Goal: Transaction & Acquisition: Purchase product/service

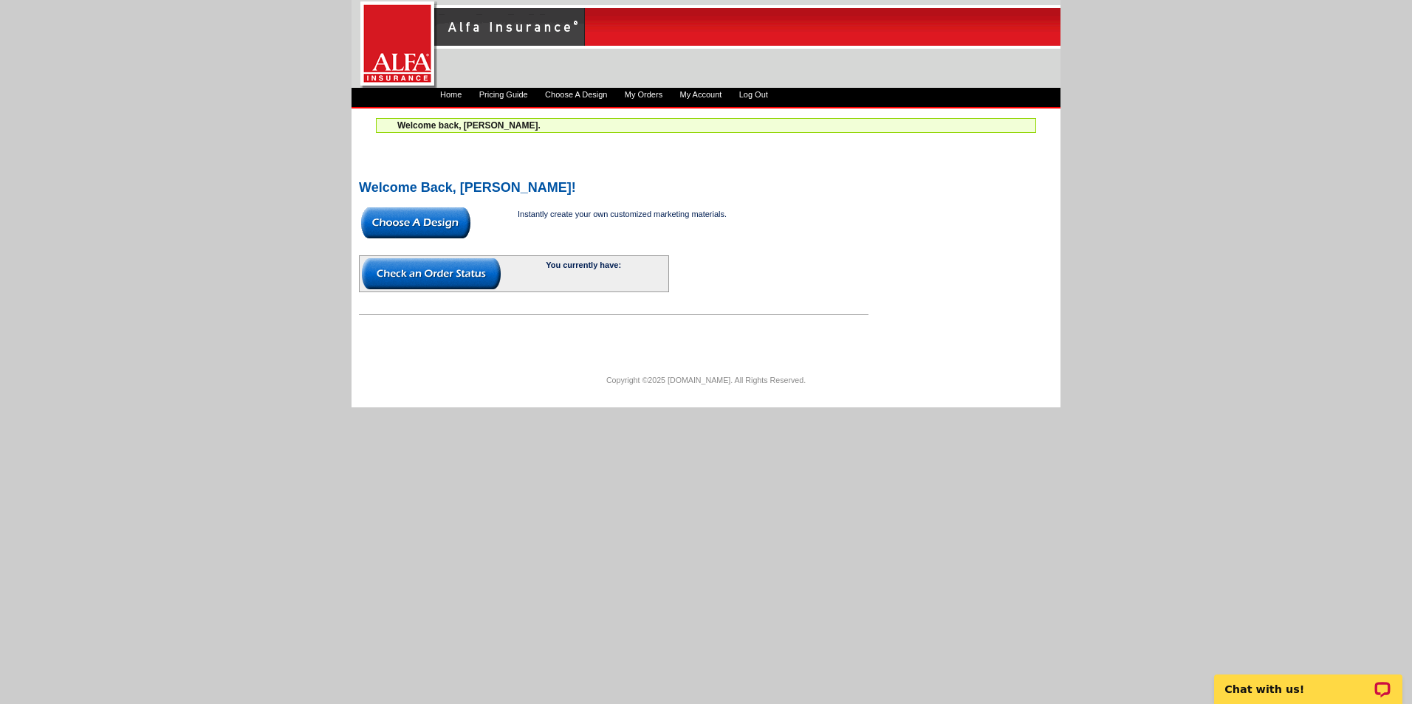
click at [456, 219] on img at bounding box center [415, 222] width 109 height 31
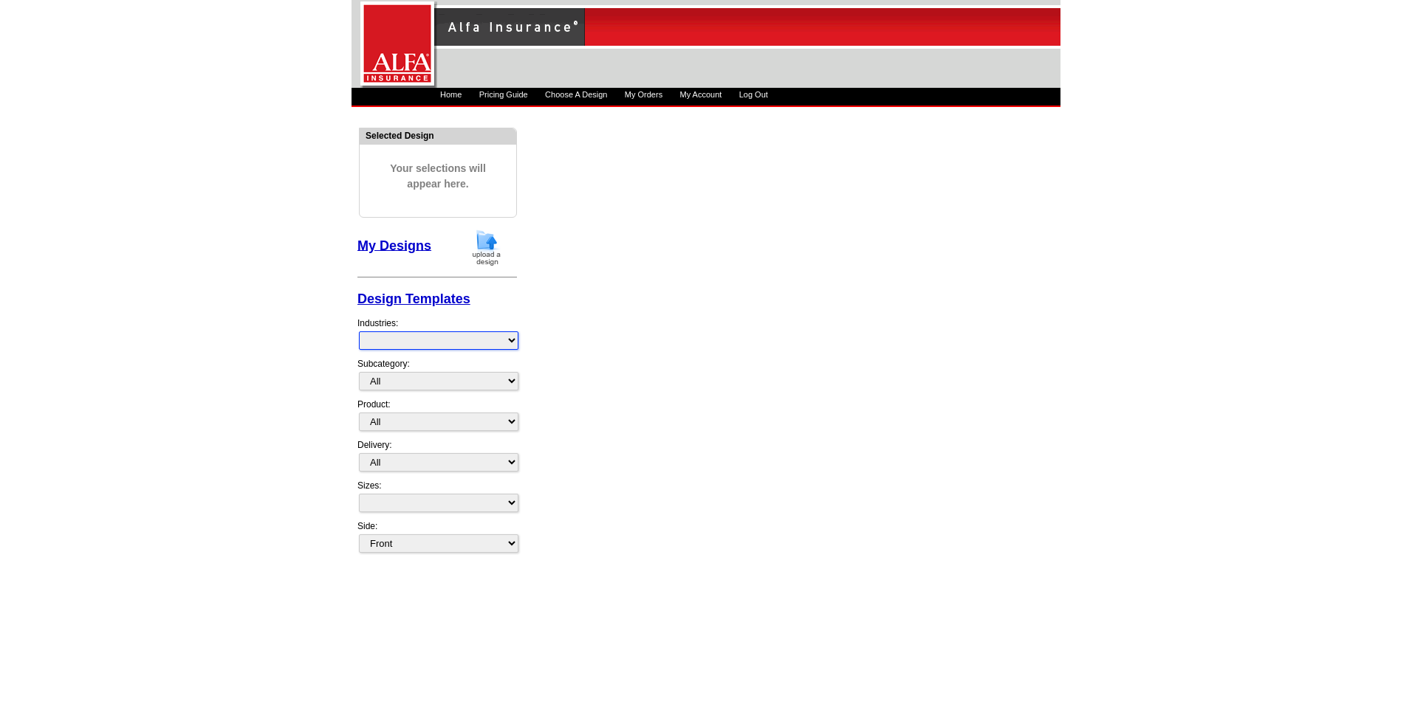
click at [497, 343] on select at bounding box center [438, 341] width 159 height 18
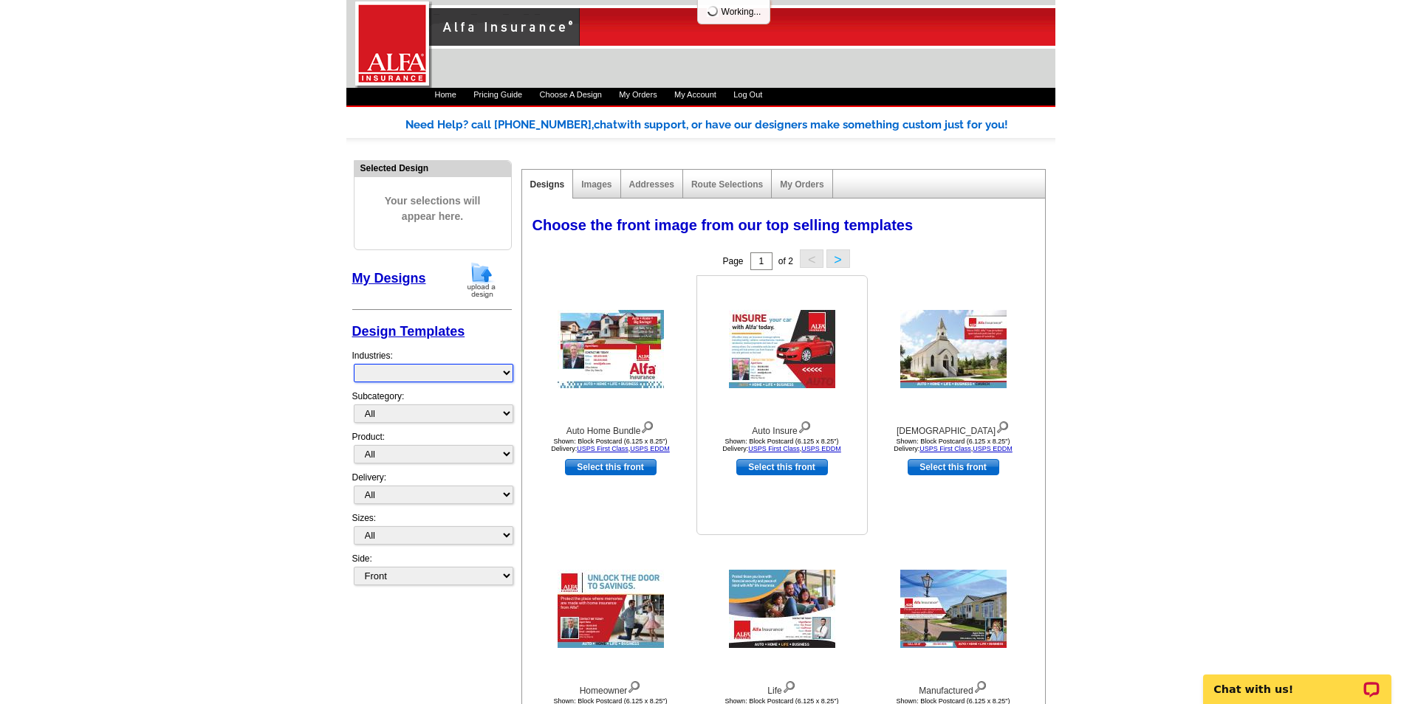
select select "1325"
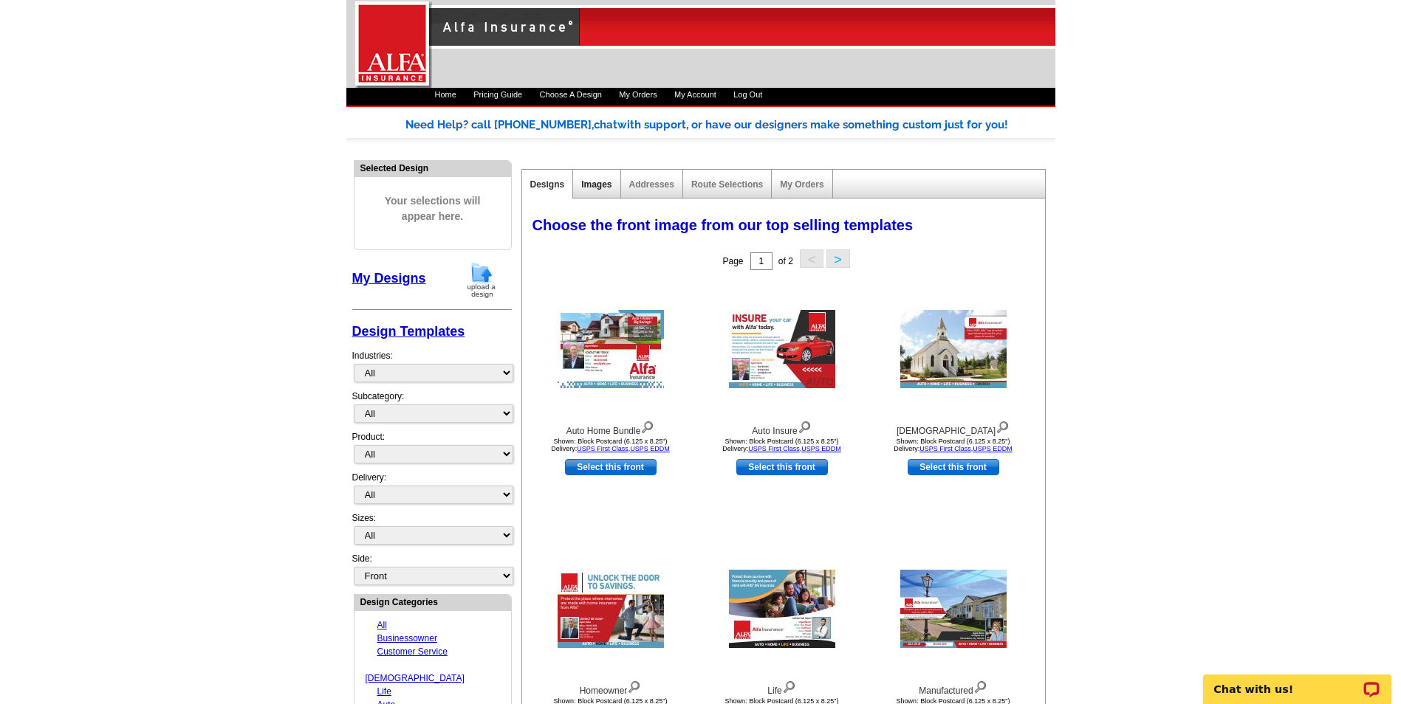
click at [600, 185] on link "Images" at bounding box center [596, 184] width 30 height 10
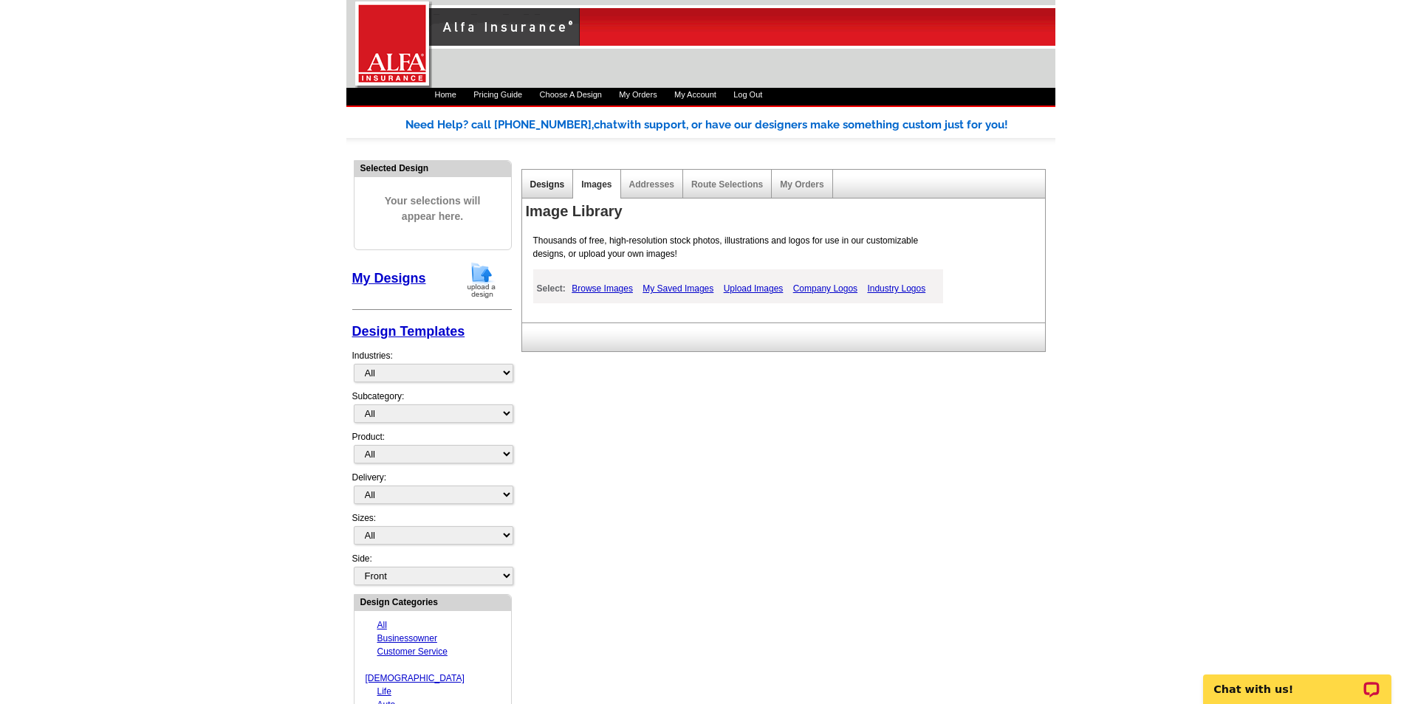
click at [550, 183] on link "Designs" at bounding box center [547, 184] width 35 height 10
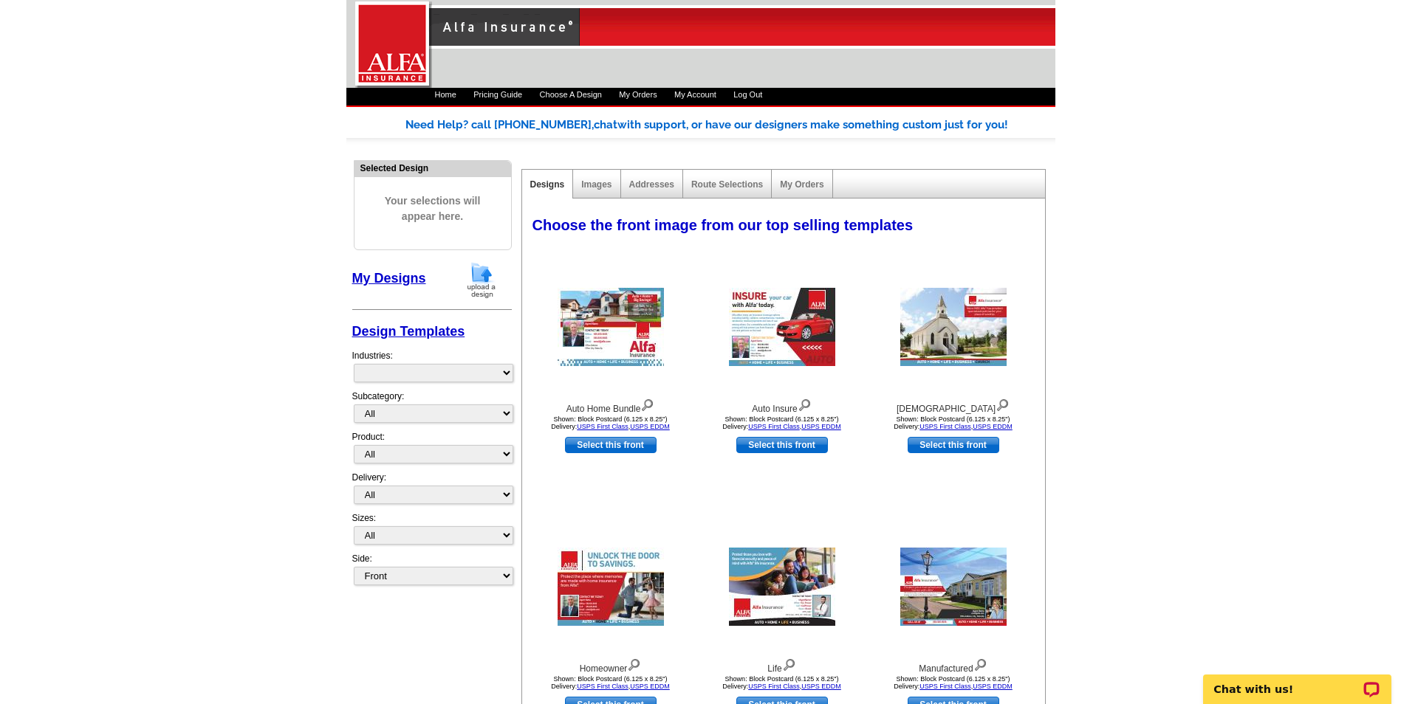
select select "1325"
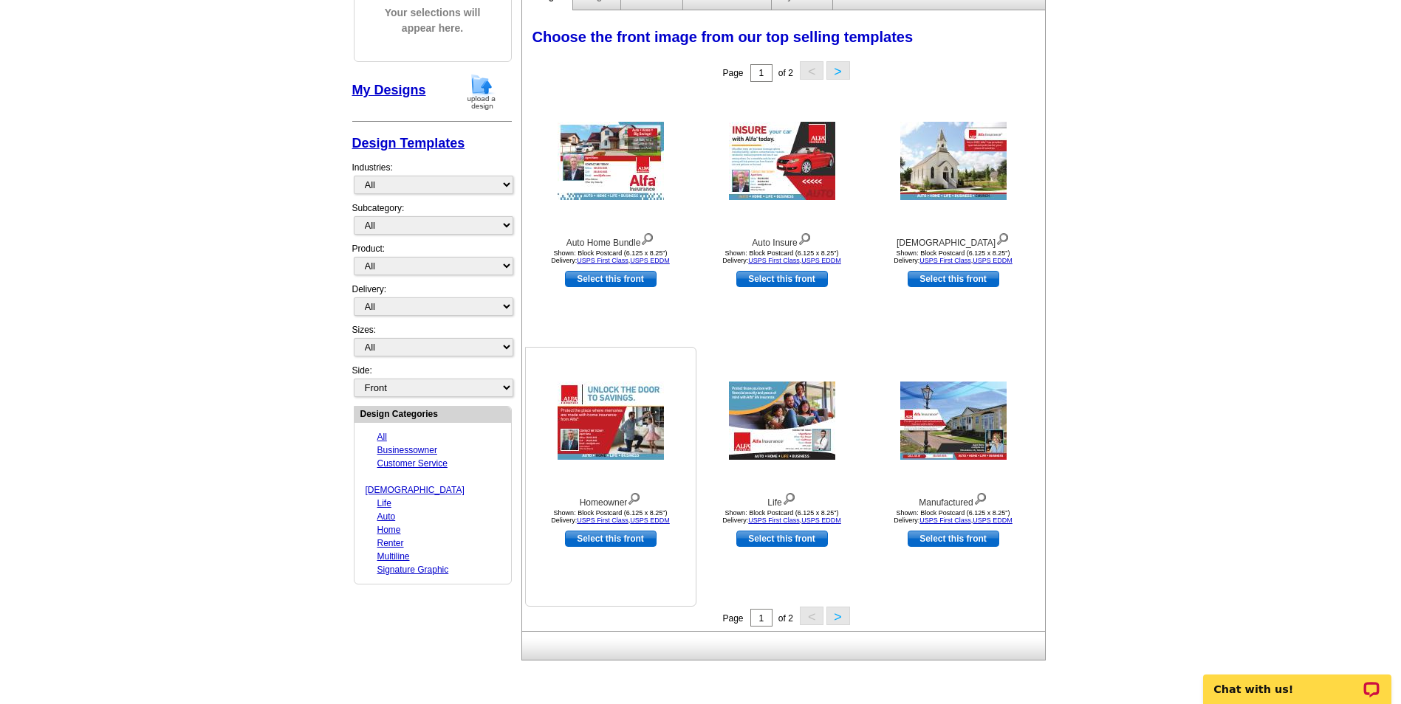
scroll to position [190, 0]
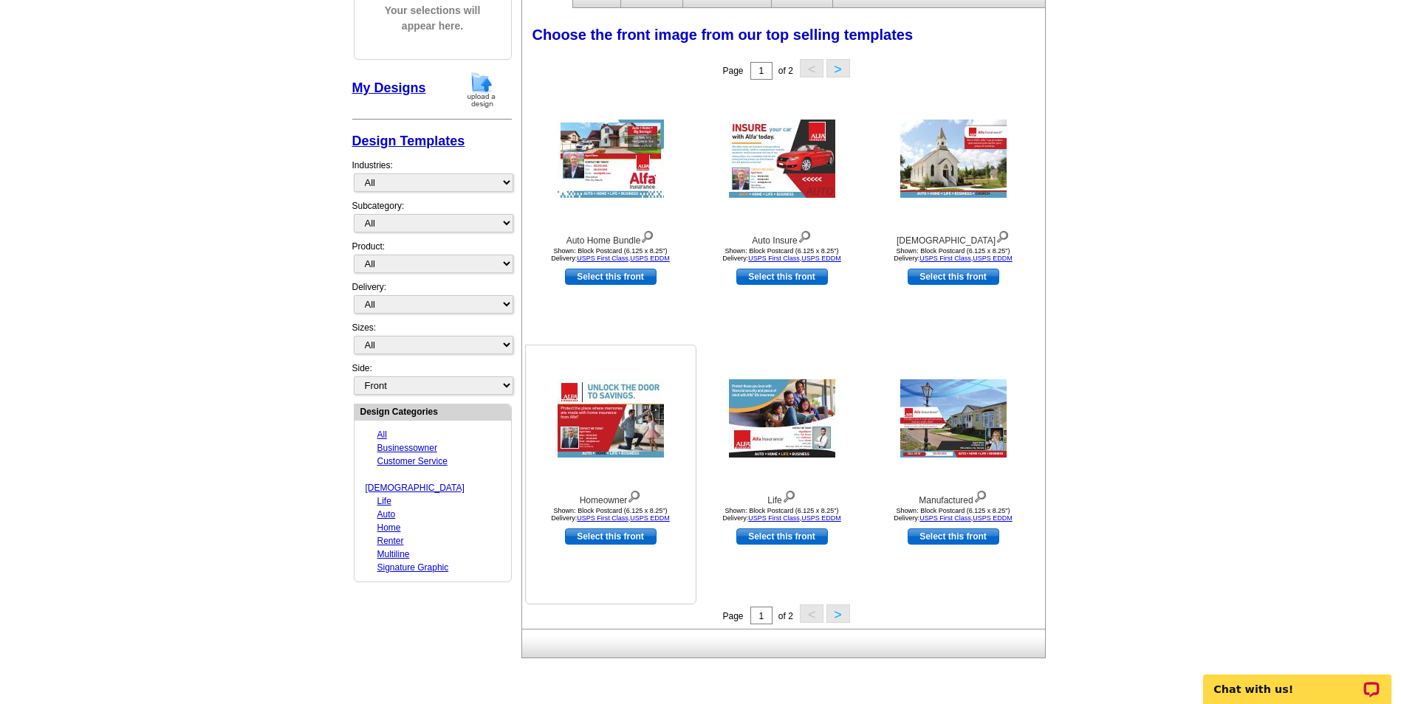
click at [634, 535] on link "Select this front" at bounding box center [611, 537] width 92 height 16
select select "14"
select select "back"
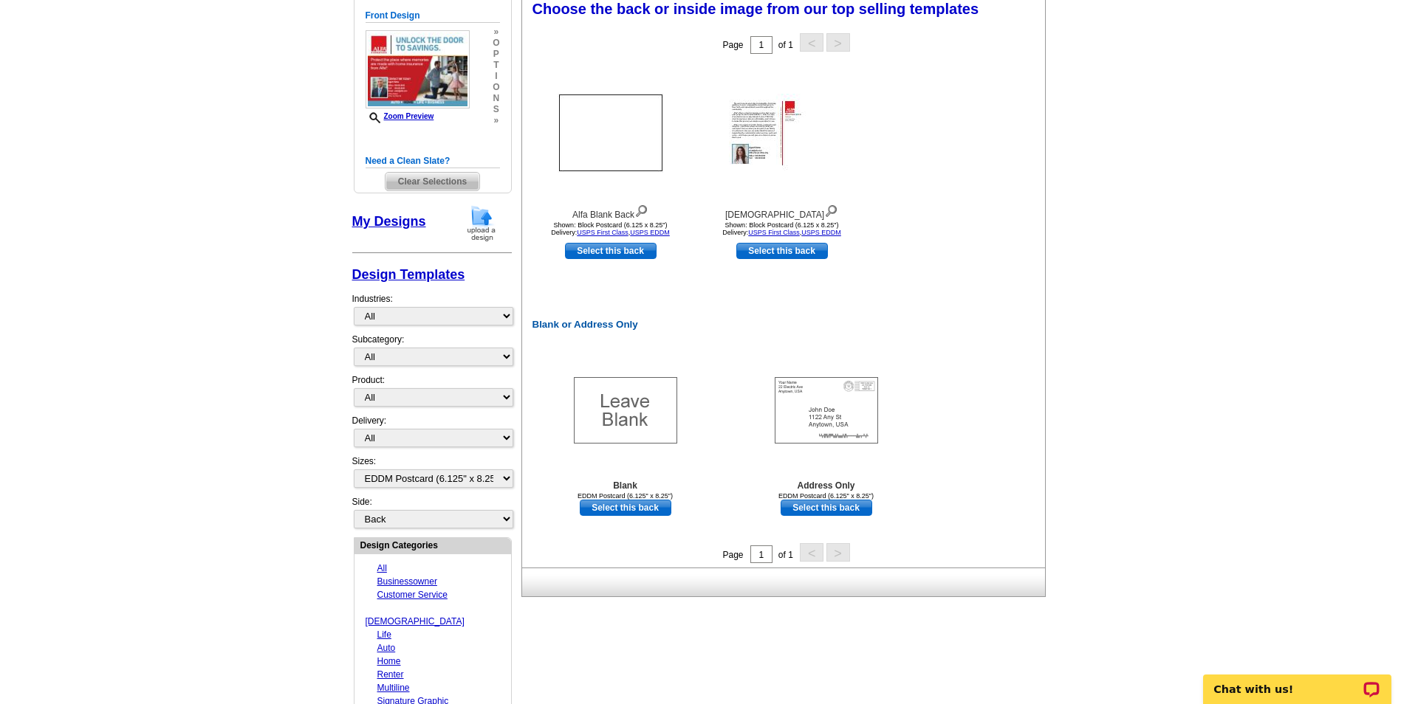
scroll to position [0, 0]
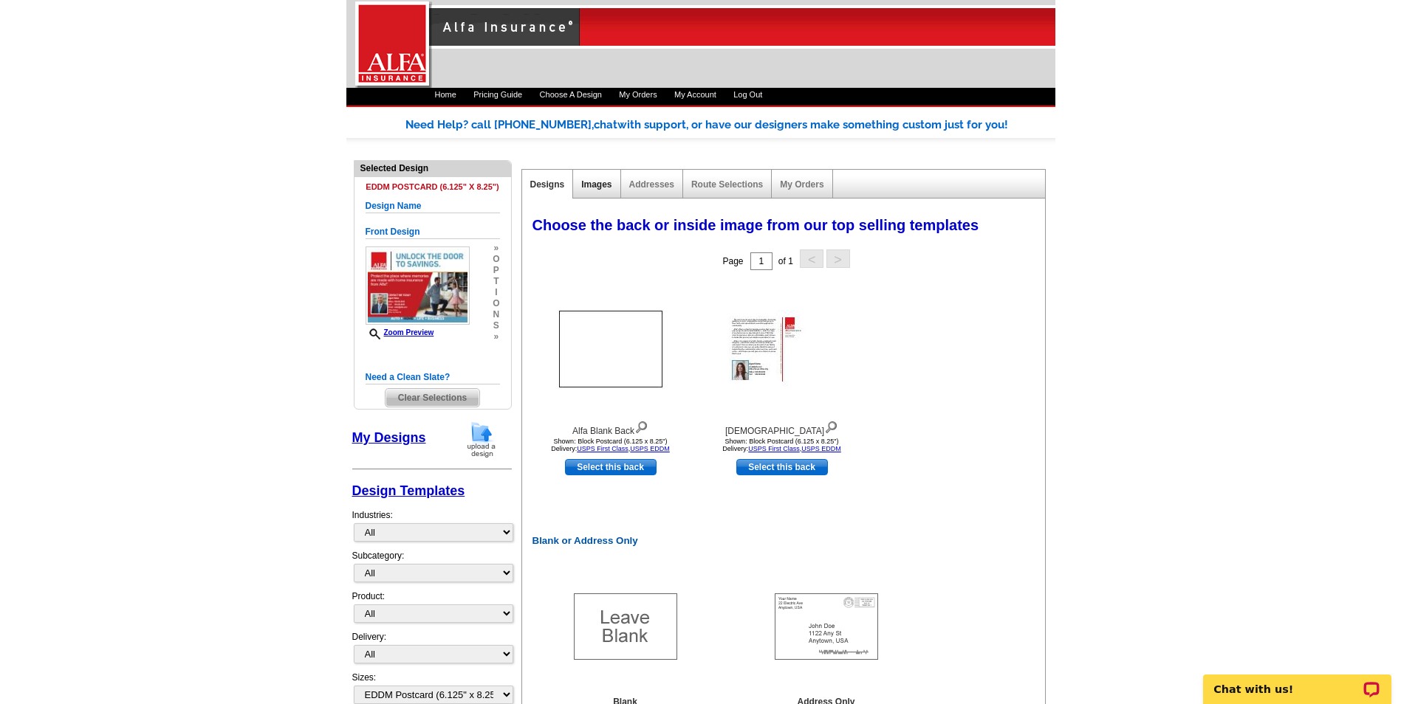
click at [598, 186] on link "Images" at bounding box center [596, 184] width 30 height 10
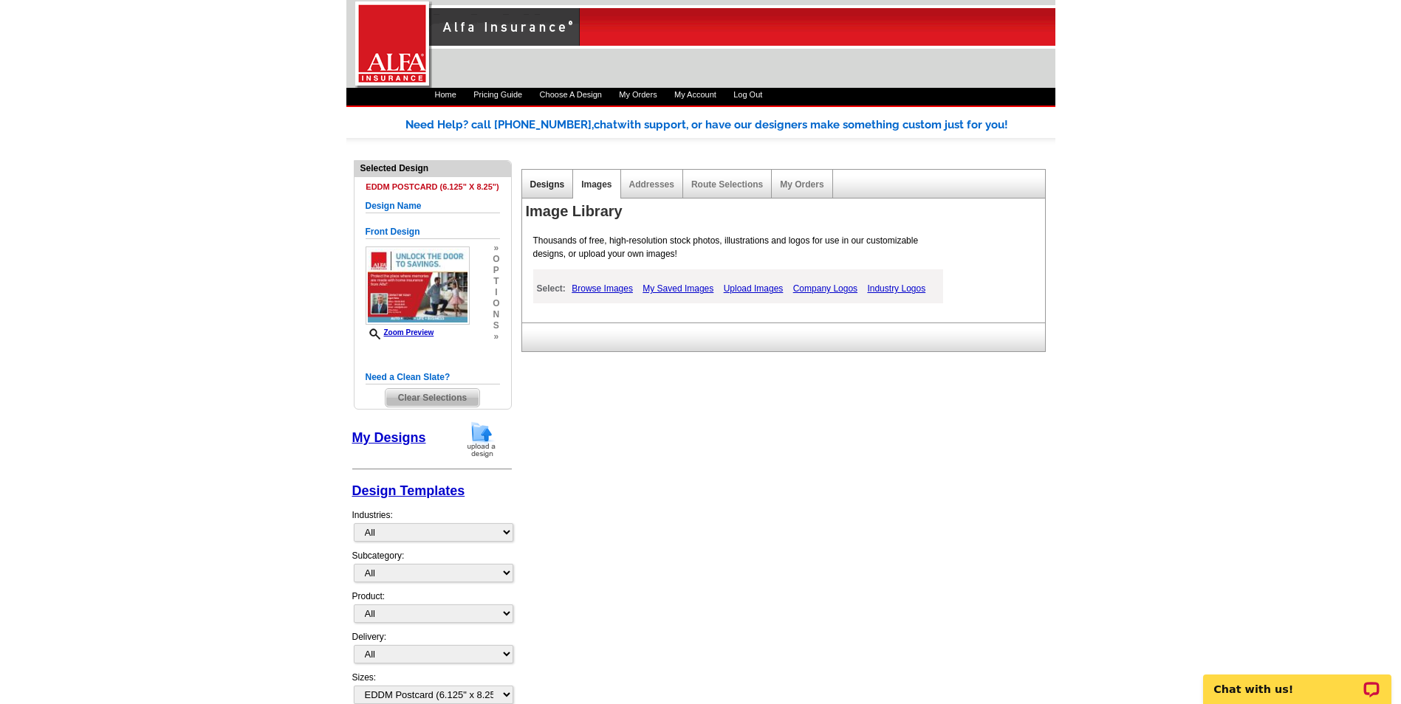
click at [552, 181] on link "Designs" at bounding box center [547, 184] width 35 height 10
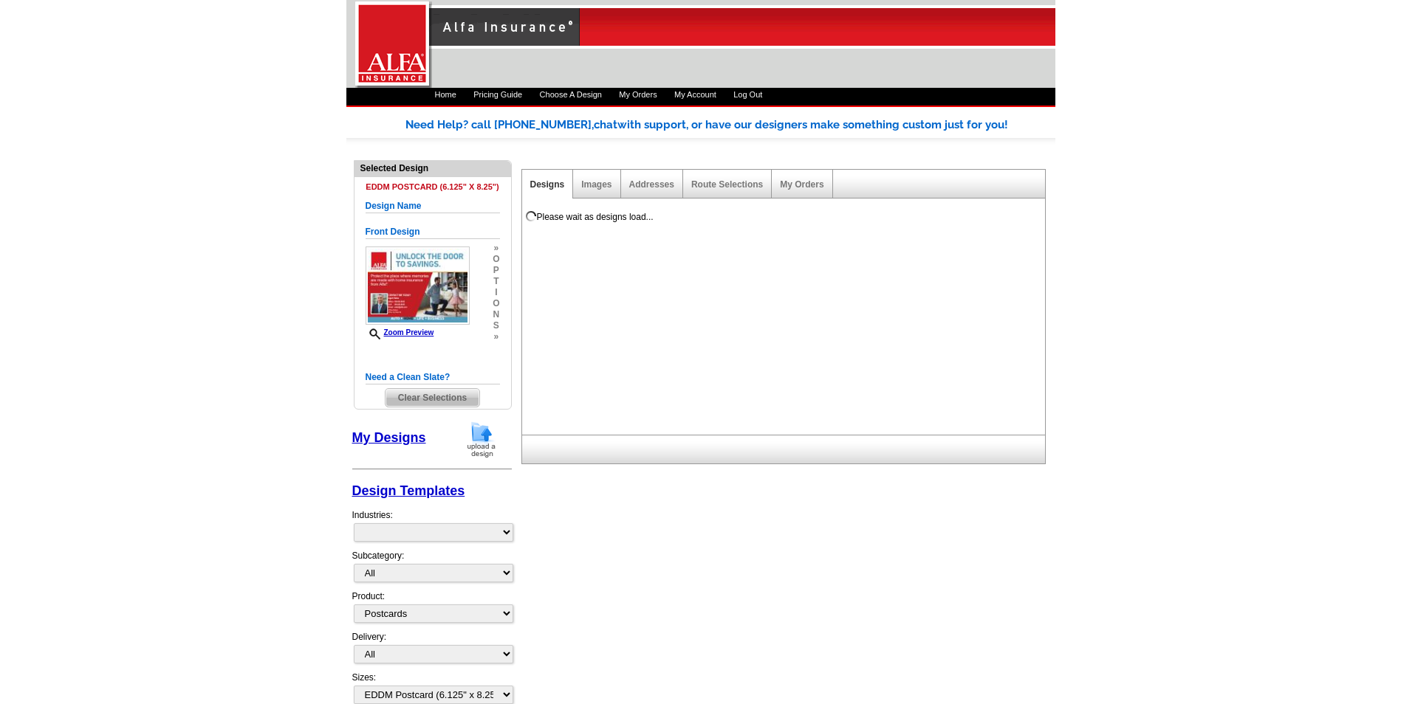
select select "1"
select select "14"
select select "back"
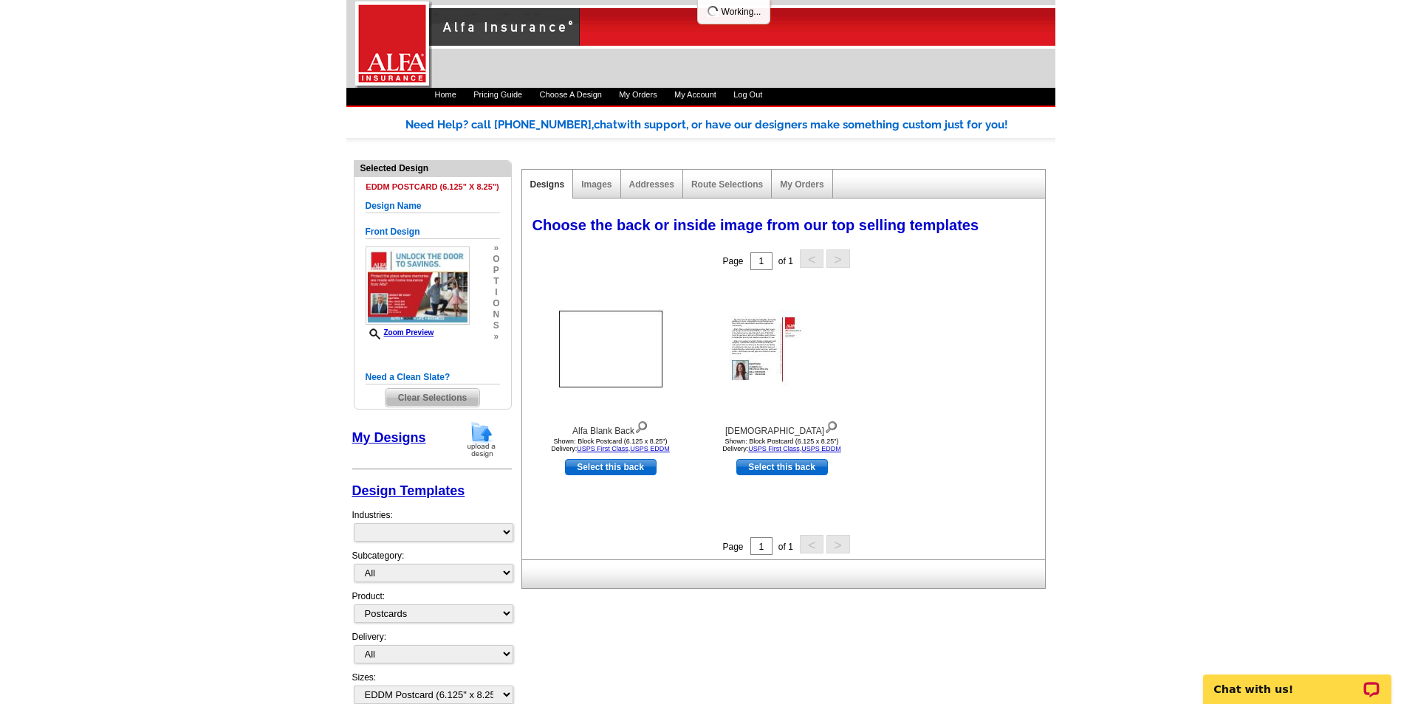
select select "1325"
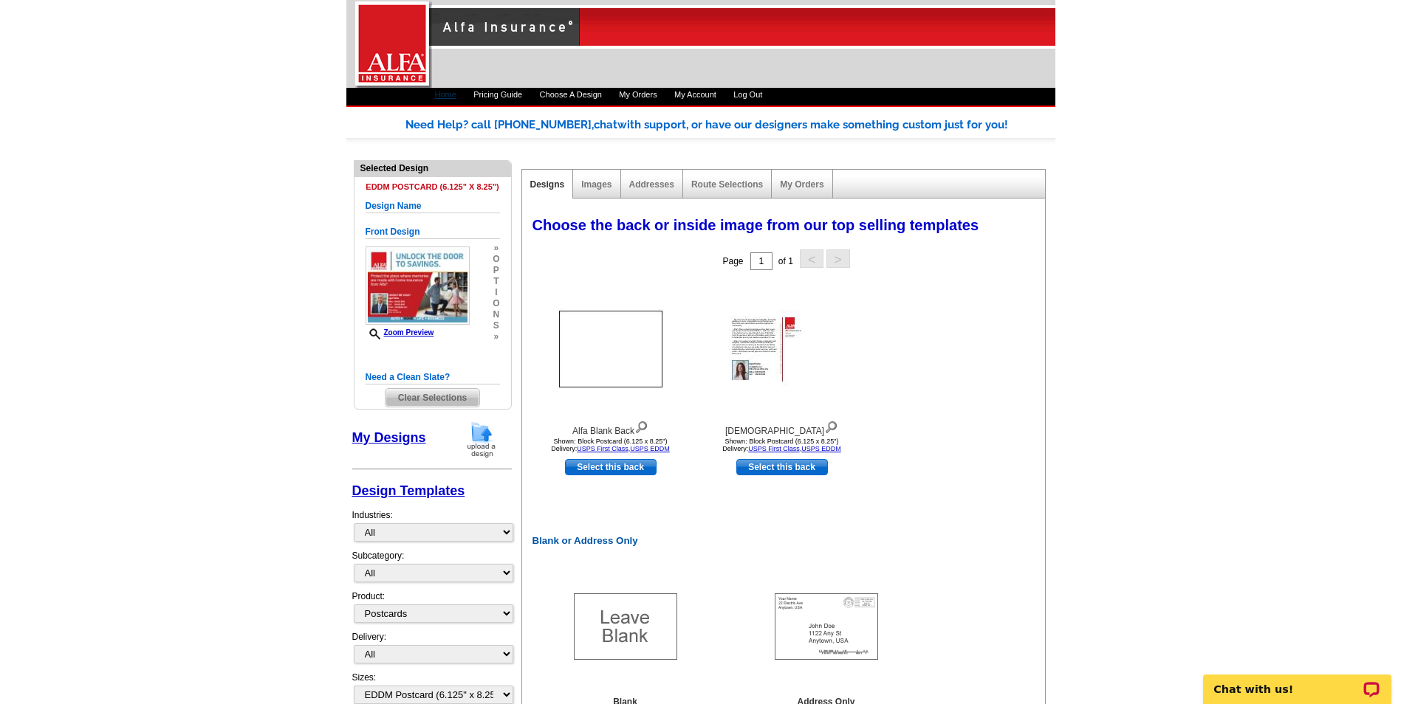
click at [444, 94] on link "Home" at bounding box center [445, 94] width 21 height 9
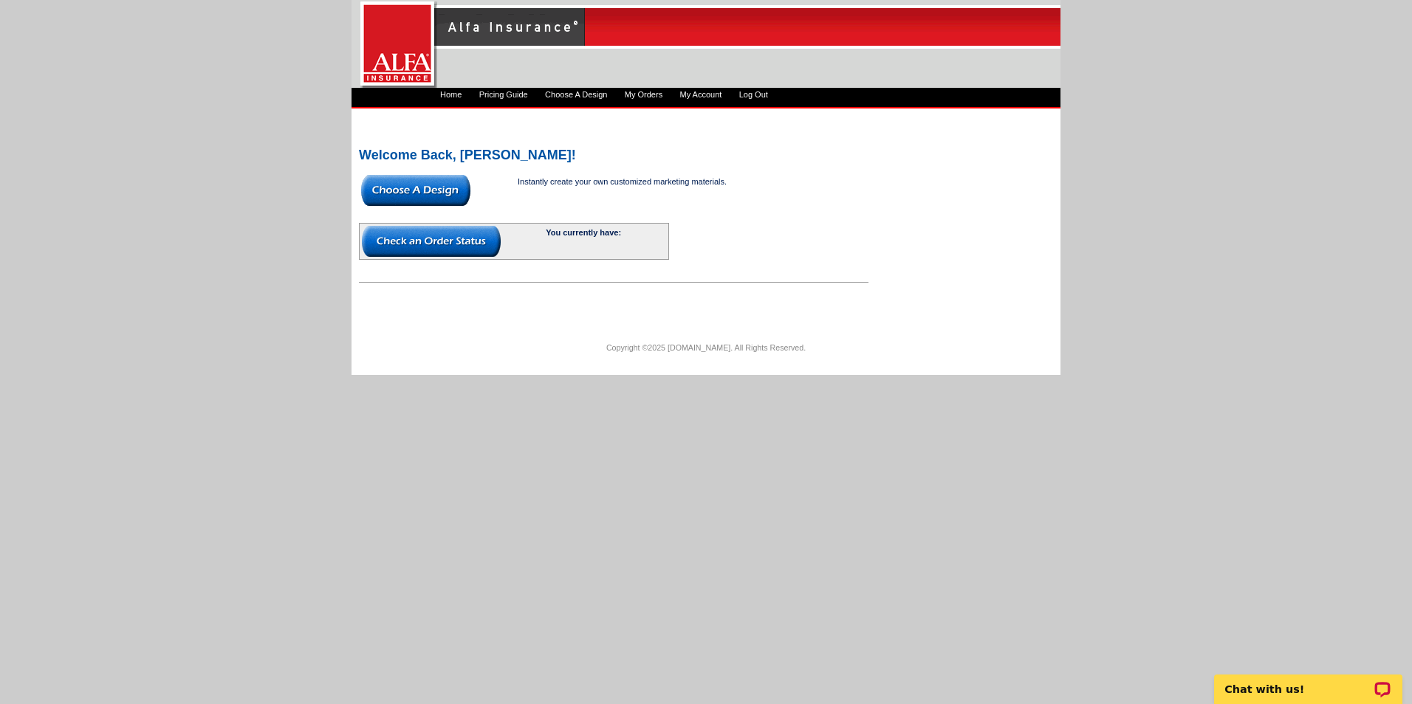
click at [447, 185] on img at bounding box center [415, 190] width 109 height 31
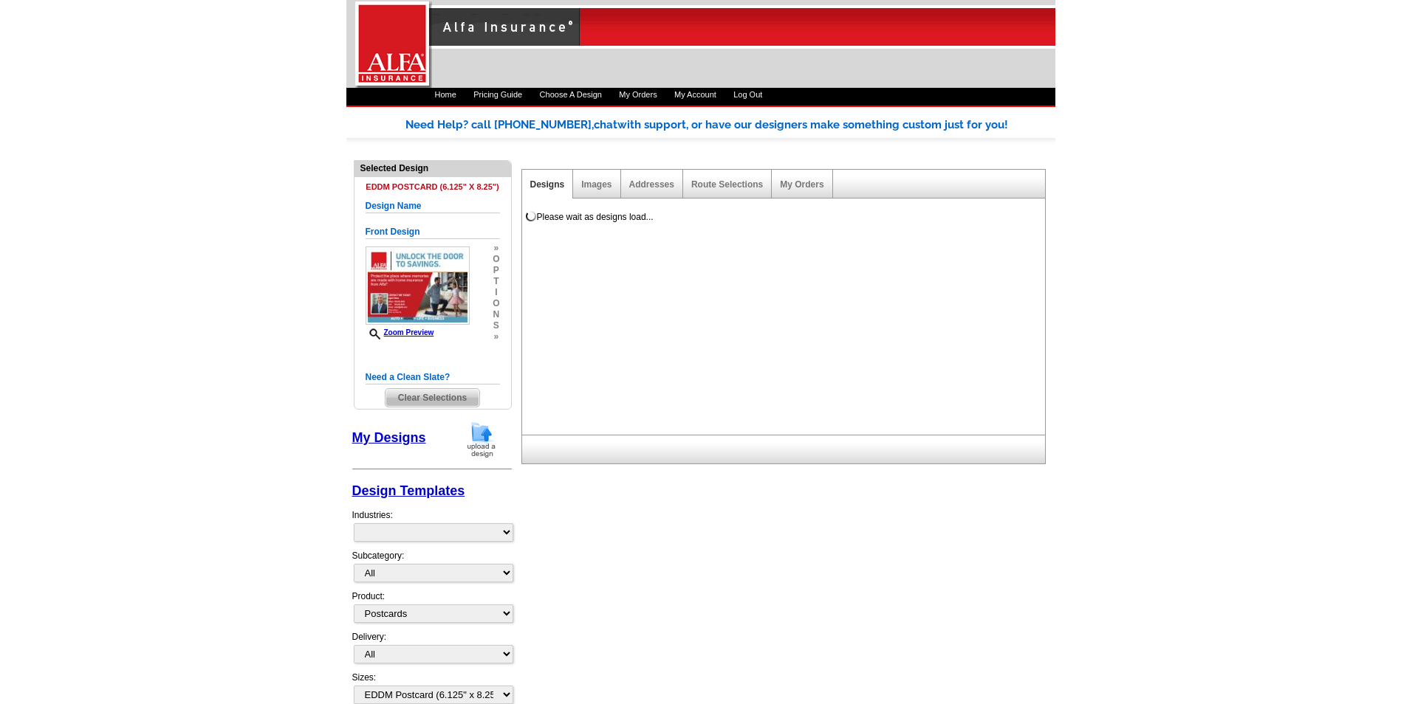
select select "1"
select select "14"
select select "back"
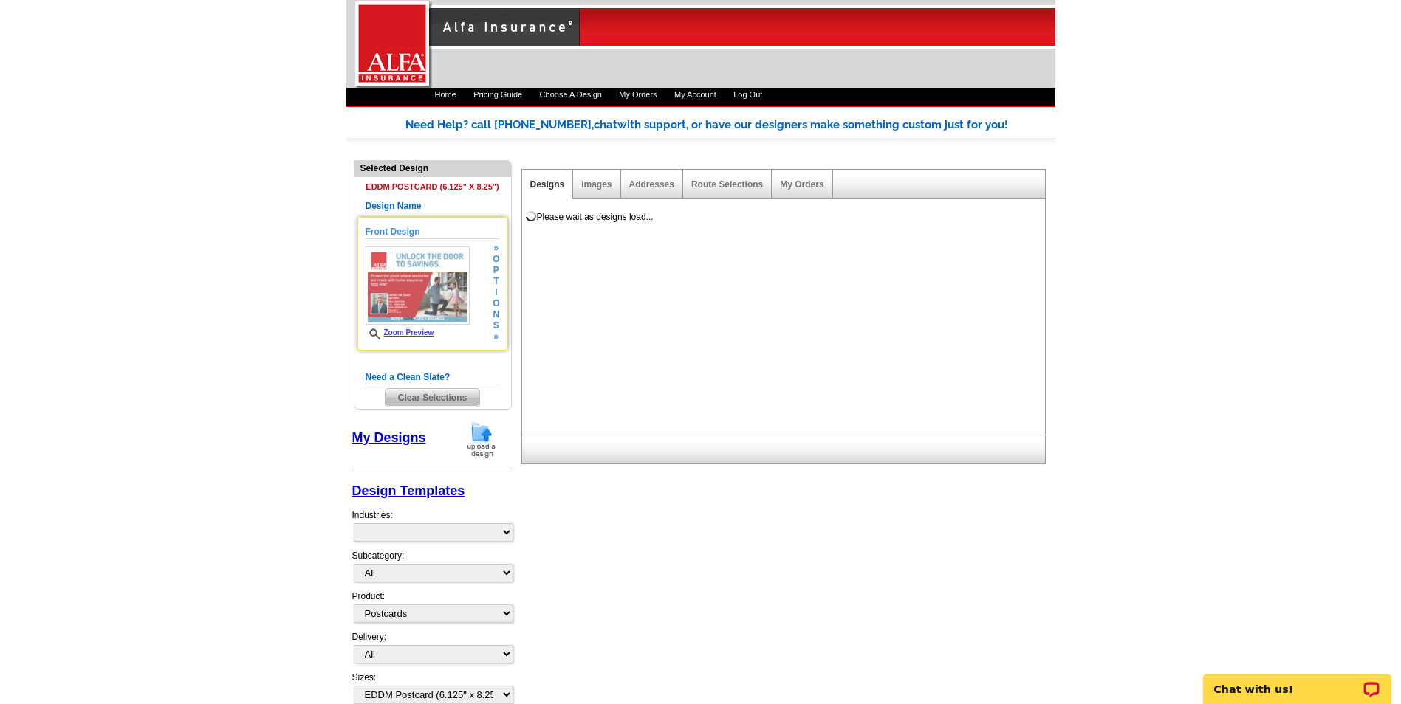
select select "1325"
click at [419, 333] on link "Zoom Preview" at bounding box center [399, 333] width 69 height 8
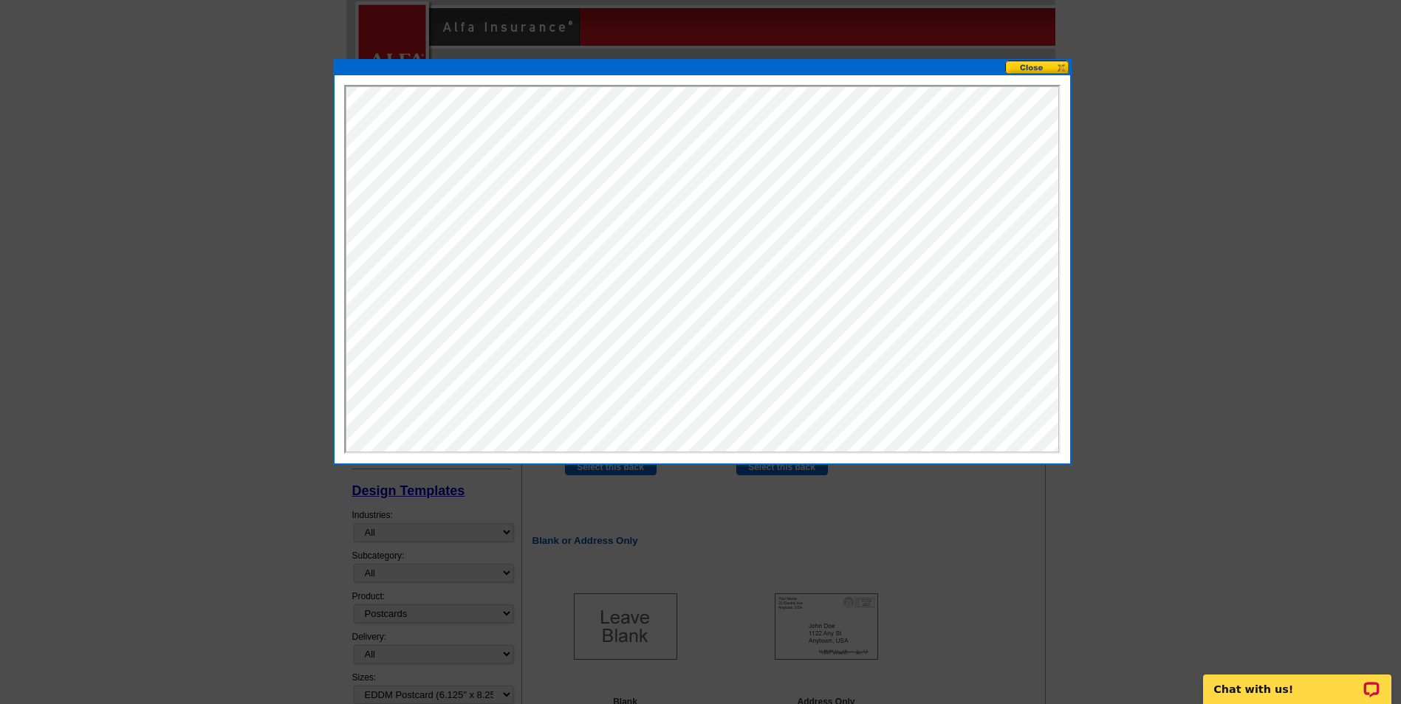
click at [1051, 71] on button at bounding box center [1037, 68] width 65 height 14
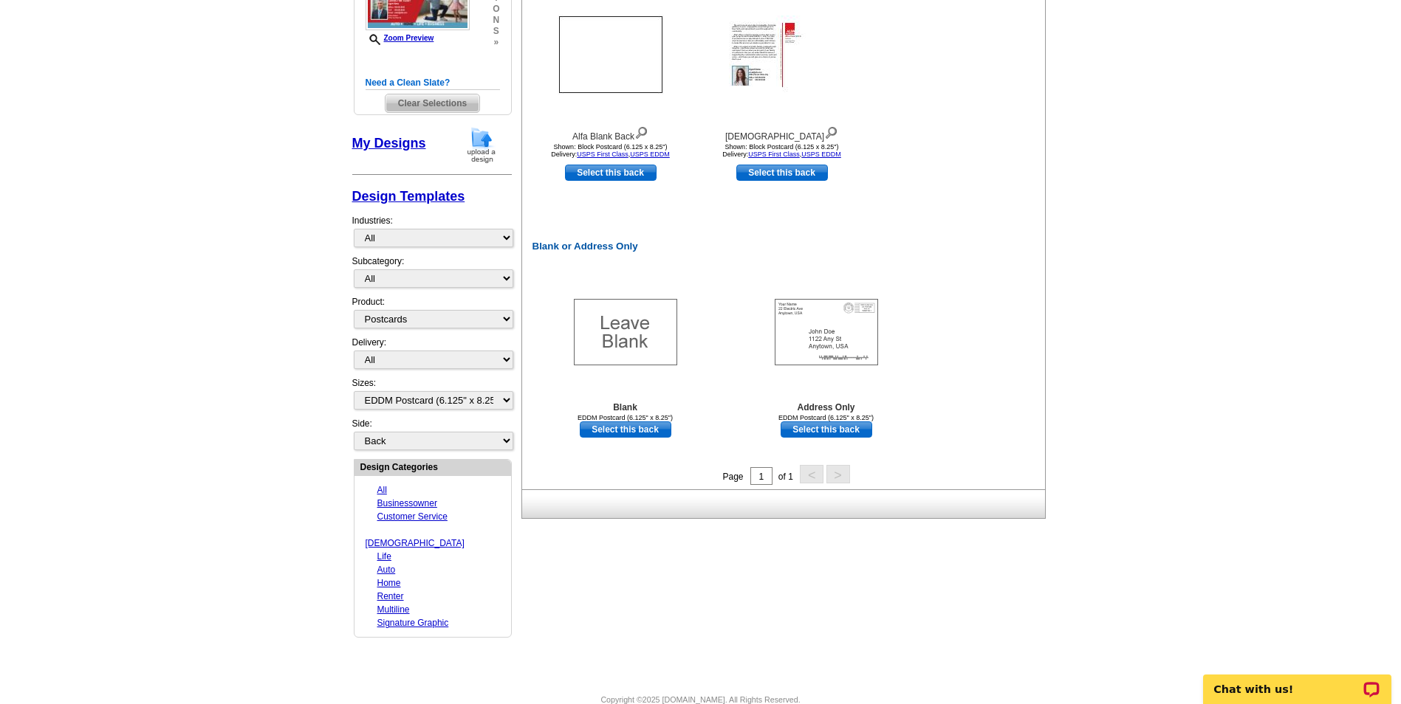
scroll to position [306, 0]
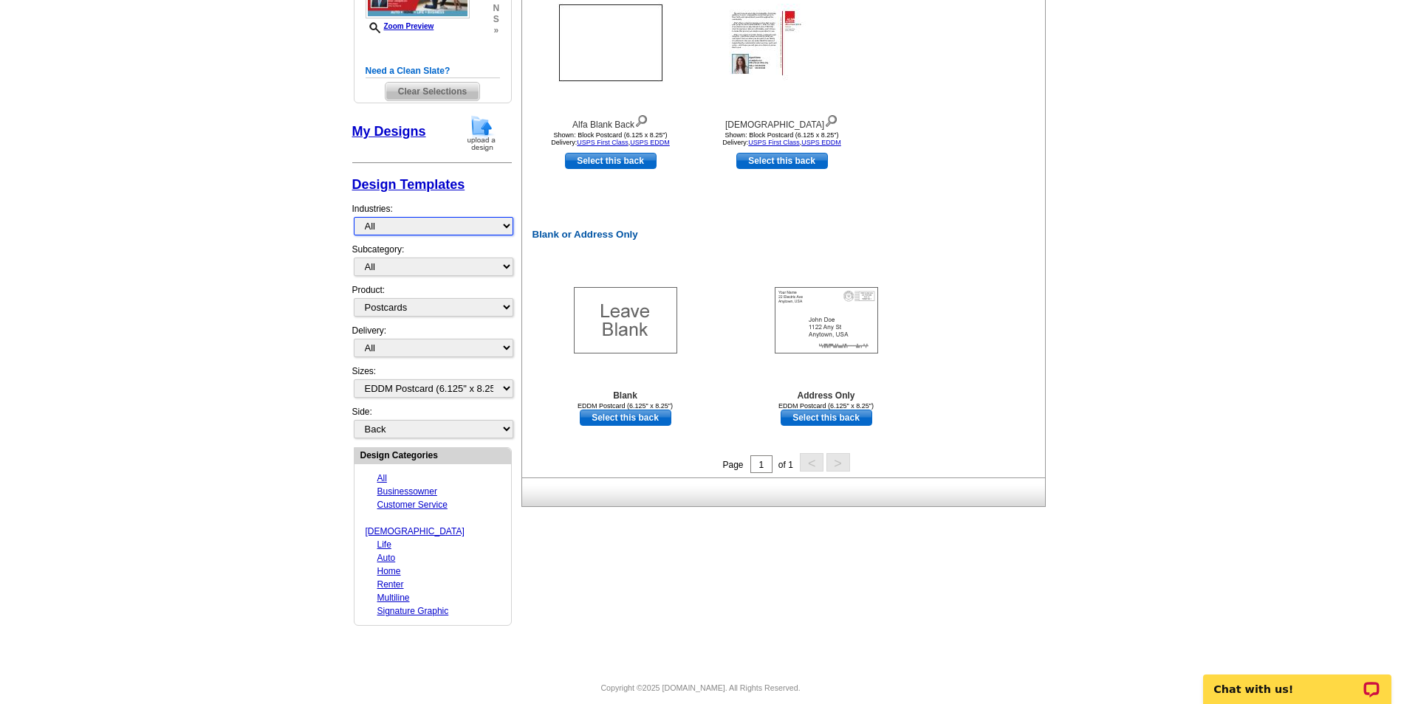
click at [444, 227] on select "All Businessowner Customer Service Church Life Auto Home Renter Multiline Signa…" at bounding box center [433, 226] width 159 height 18
click at [354, 217] on select "All Businessowner Customer Service Church Life Auto Home Renter Multiline Signa…" at bounding box center [433, 226] width 159 height 18
click at [459, 259] on select "All" at bounding box center [433, 267] width 159 height 18
click at [507, 309] on select "All Postcards Letters and flyers Business Cards Door Hangers Greeting Cards" at bounding box center [433, 307] width 159 height 18
click at [537, 147] on div "Alfa Blank Back Shown: Block Postcard (6.125 x 8.25") Delivery: USPS First Clas…" at bounding box center [611, 61] width 170 height 177
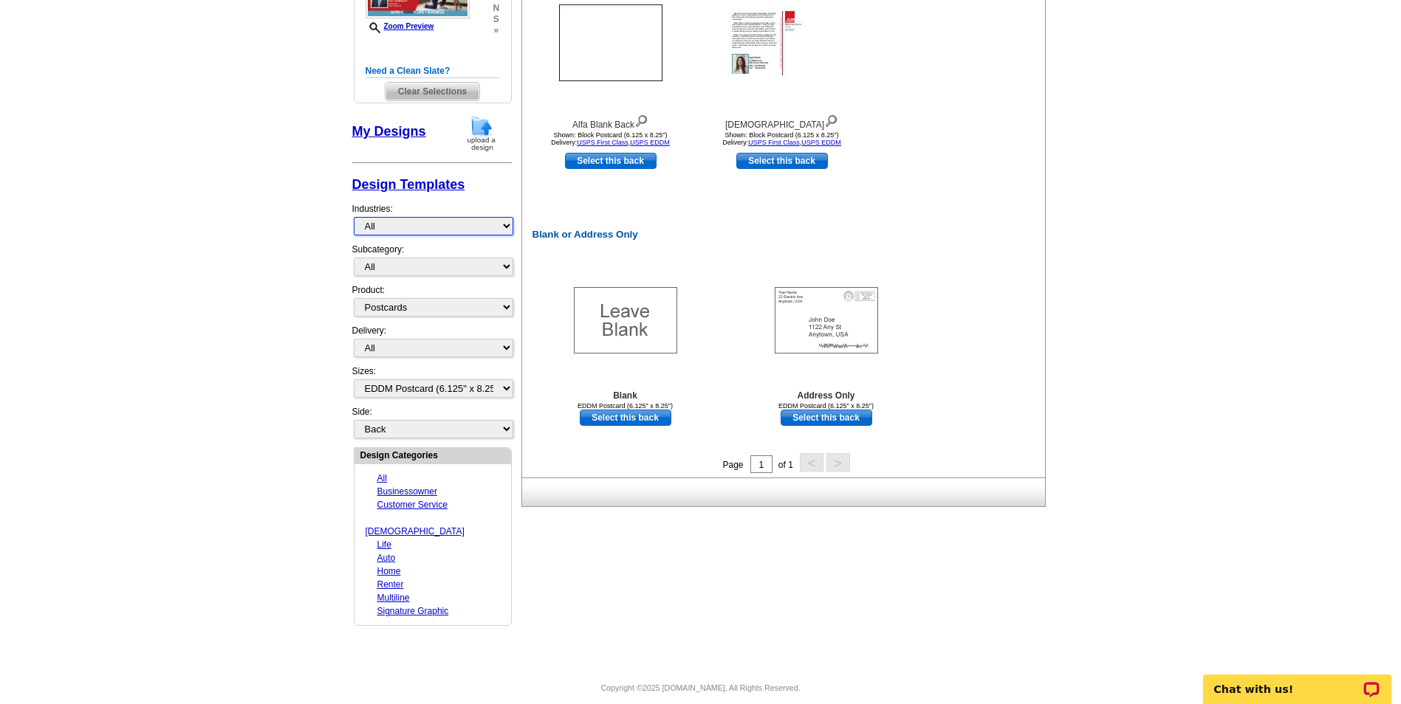
click at [497, 229] on select "All Businessowner Customer Service Church Life Auto Home Renter Multiline Signa…" at bounding box center [433, 226] width 159 height 18
click at [532, 266] on div "Blank or Address Only Blank EDDM Postcard (6.125" x 8.25") Select this back Add…" at bounding box center [786, 211] width 523 height 484
click at [489, 267] on select "All" at bounding box center [433, 267] width 159 height 18
click at [509, 311] on select "All Postcards Letters and flyers Business Cards Door Hangers Greeting Cards" at bounding box center [433, 307] width 159 height 18
click at [354, 298] on select "All Postcards Letters and flyers Business Cards Door Hangers Greeting Cards" at bounding box center [433, 307] width 159 height 18
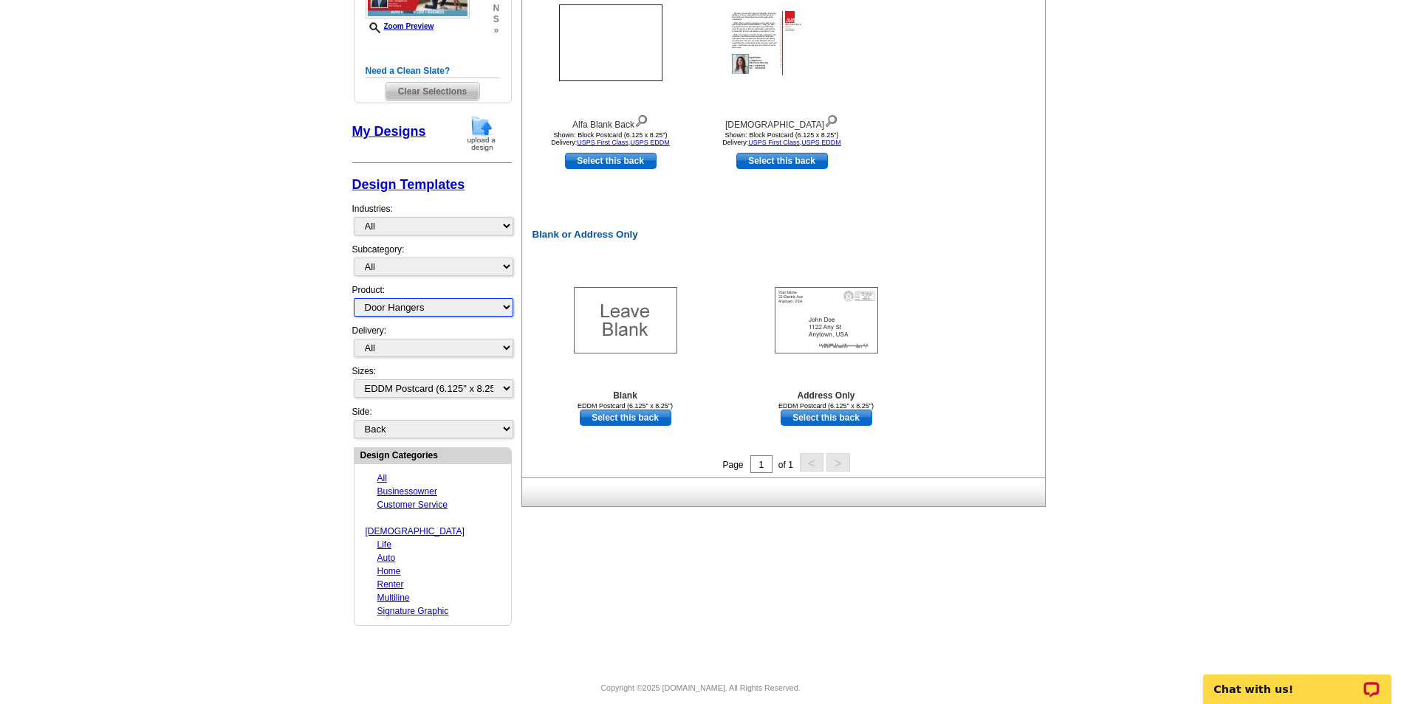
select select "1"
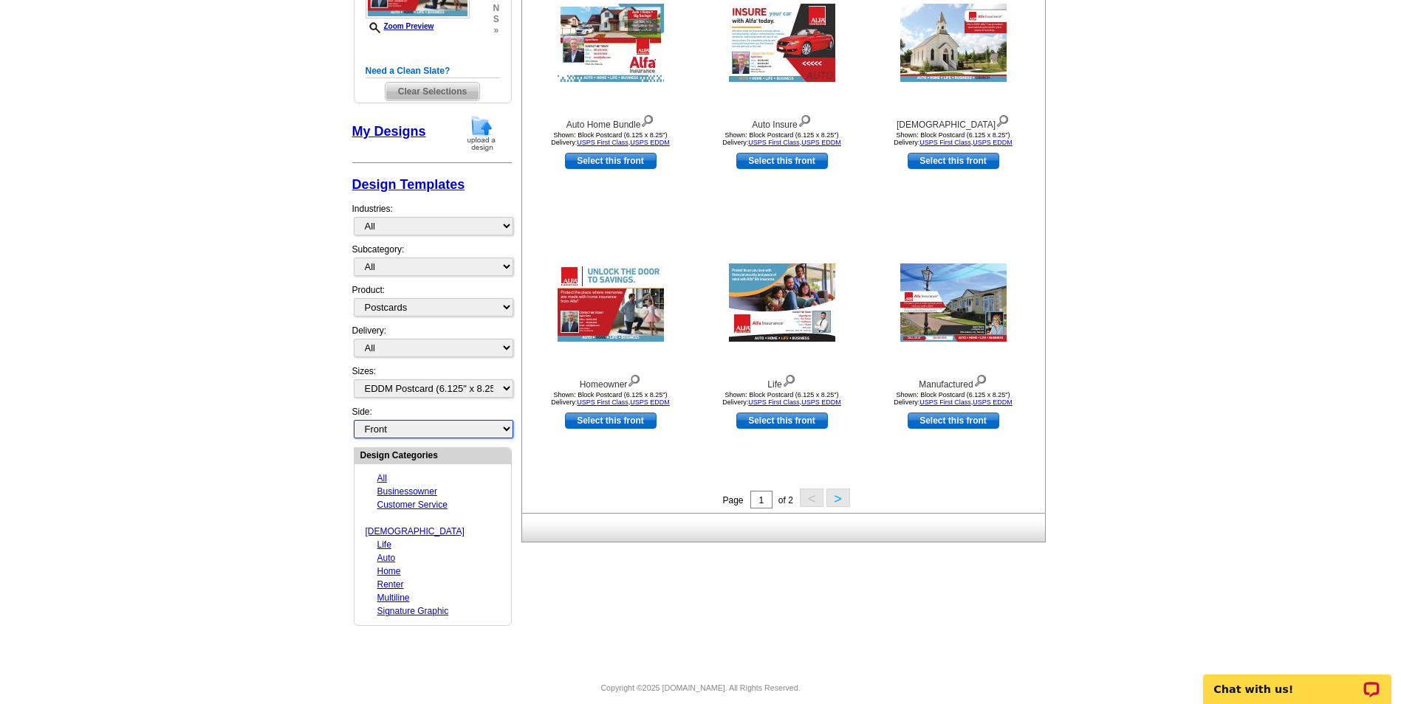
click at [484, 433] on select "Front Back" at bounding box center [433, 429] width 159 height 18
select select "front"
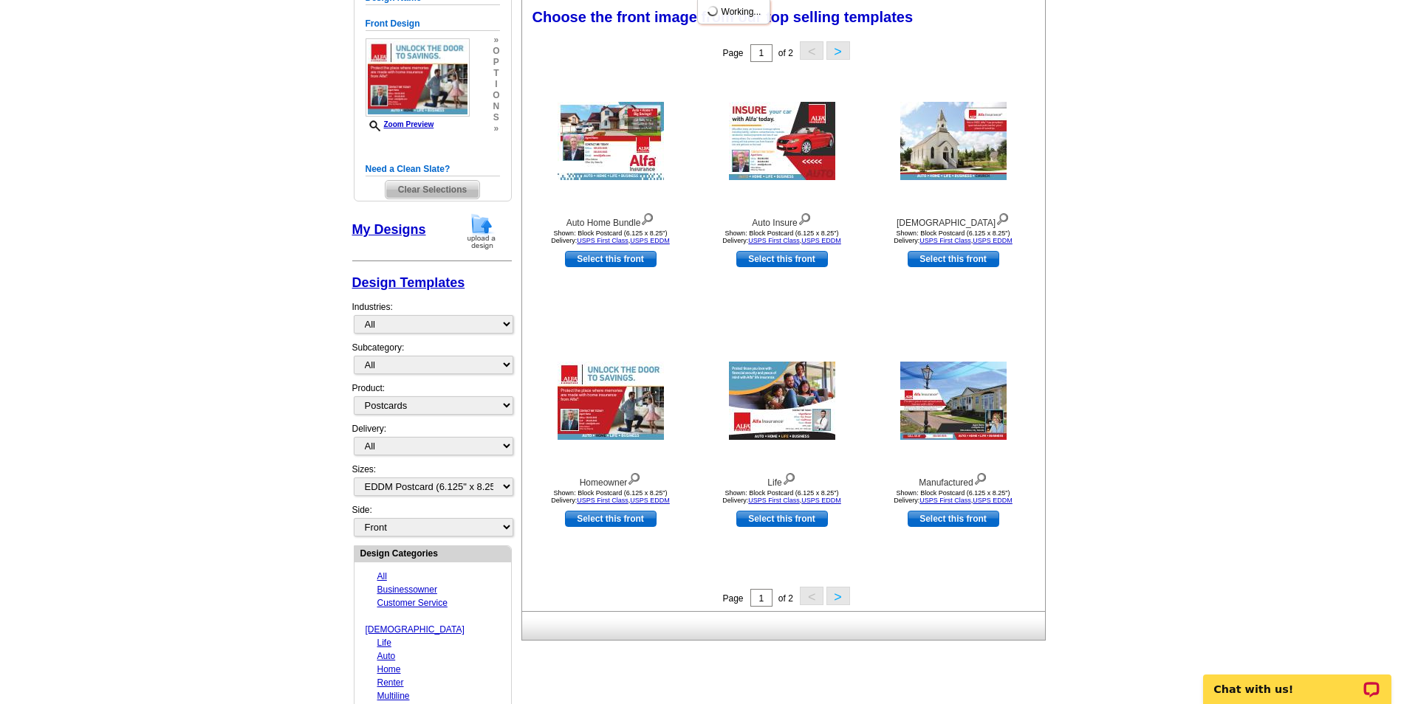
scroll to position [207, 0]
click at [494, 481] on select "All Jumbo Postcard (5.5" x 8.5") Regular Postcard (4.25" x 5.6") Panoramic Post…" at bounding box center [433, 487] width 159 height 18
click at [519, 465] on div "Designs Images Addresses Route Selections My Orders Choose the front image from…" at bounding box center [783, 305] width 530 height 710
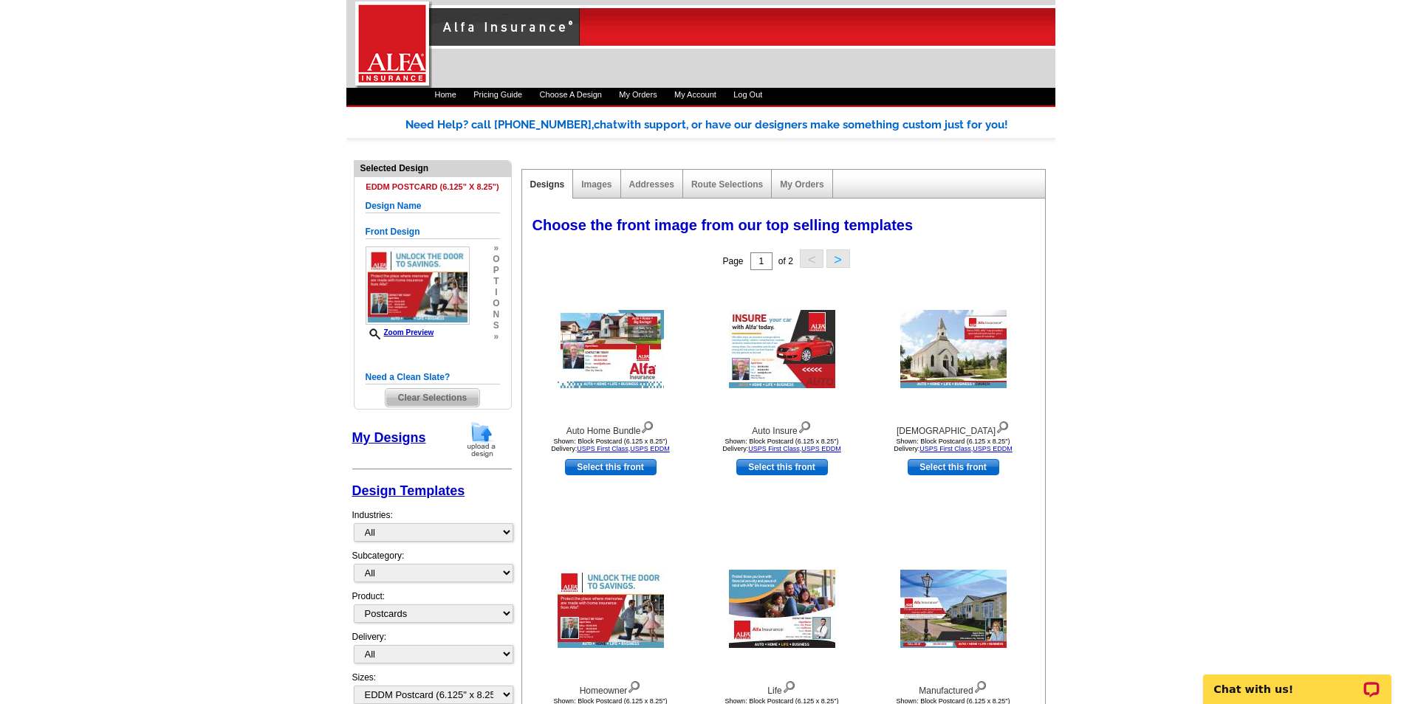
click at [402, 206] on h5 "Design Name" at bounding box center [432, 206] width 134 height 14
click at [514, 93] on link "Pricing Guide" at bounding box center [497, 94] width 49 height 9
